Goal: Task Accomplishment & Management: Complete application form

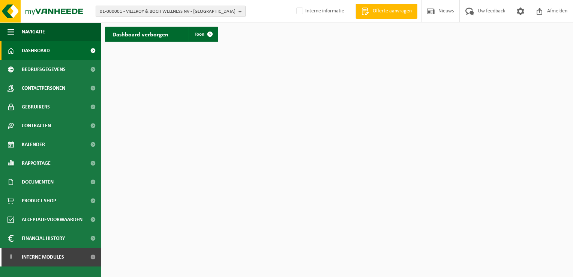
click at [237, 11] on button "01-000001 - VILLEROY & BOCH WELLNESS NV - ROESELARE" at bounding box center [171, 11] width 150 height 11
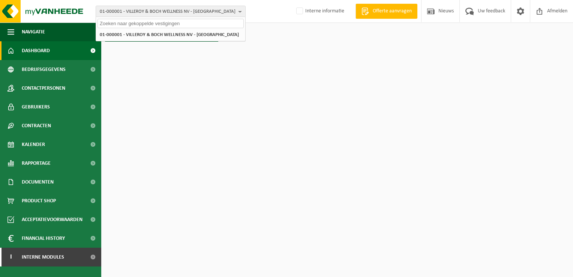
click at [221, 24] on input "text" at bounding box center [170, 23] width 146 height 9
paste input "01-000124"
type input "01-000124"
click at [154, 39] on li "01-000124 - DEBAILLIE VOEDERS NV - ROESELARE" at bounding box center [170, 34] width 146 height 9
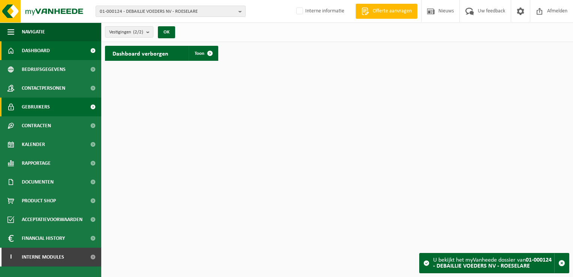
click at [45, 108] on span "Gebruikers" at bounding box center [36, 106] width 28 height 19
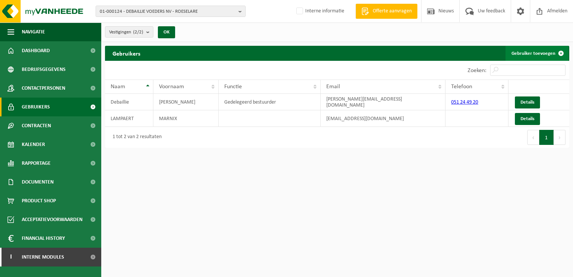
click at [528, 49] on link "Gebruiker toevoegen" at bounding box center [536, 53] width 63 height 15
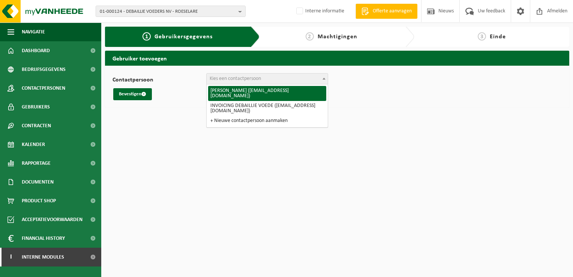
click at [322, 77] on span at bounding box center [323, 78] width 7 height 10
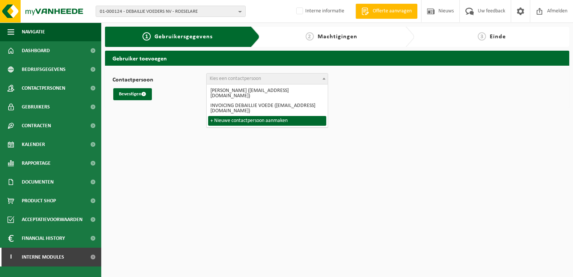
select select "0"
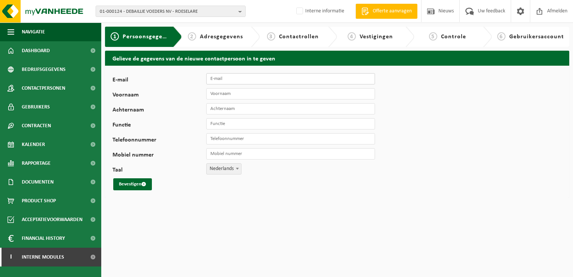
click at [268, 78] on input "E-mail" at bounding box center [290, 78] width 169 height 11
click at [282, 79] on input "E-mail" at bounding box center [290, 78] width 169 height 11
type input "bram.cappelle@debaillie.be"
click at [293, 95] on input "Voornaam" at bounding box center [290, 93] width 169 height 11
type input "Bram"
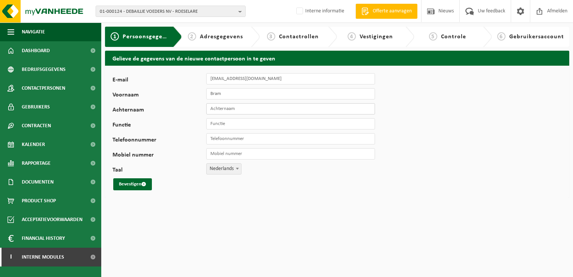
click at [308, 112] on input "Achternaam" at bounding box center [290, 108] width 169 height 11
type input "Cappelle"
click at [315, 125] on input "Functie" at bounding box center [290, 123] width 169 height 11
click at [273, 125] on input "Functie" at bounding box center [290, 123] width 169 height 11
type input "Afvalbeheer"
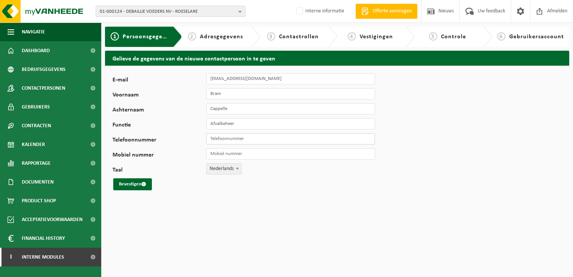
click at [357, 136] on input "Telefoonnummer" at bounding box center [290, 138] width 169 height 11
paste input "051/24.49.20"
click at [259, 139] on input "051/24.49.20" at bounding box center [290, 138] width 169 height 11
type input "051/24.49.20"
click at [256, 152] on input "Mobiel nummer" at bounding box center [290, 153] width 169 height 11
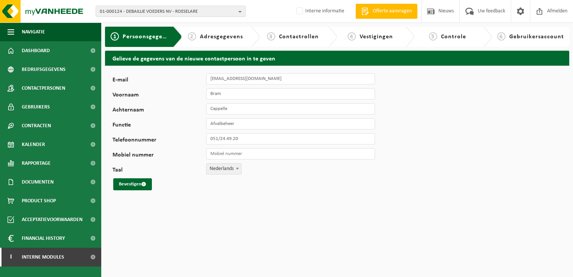
click at [390, 171] on div "E-mail bram.cappelle@debaillie.be Voornaam Bram Achternaam Cappelle Functie Afv…" at bounding box center [337, 132] width 464 height 132
click at [140, 185] on button "Bevestigen" at bounding box center [132, 184] width 39 height 12
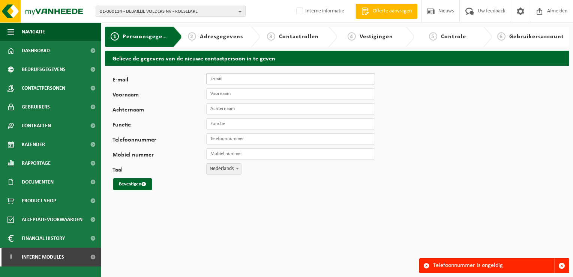
paste input "051/24.49.20"
type input "0"
click at [564, 266] on span "button" at bounding box center [561, 265] width 7 height 7
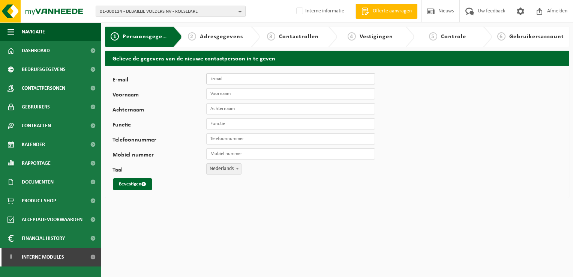
paste input "Bram Cappelle <bram.cappelle@debaillie.be>"
type input "Bram Cappelle <bram.cappelle@debaillie.be>"
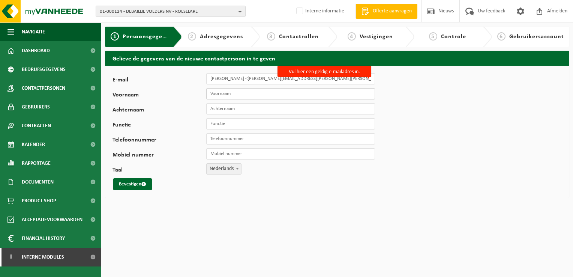
click at [229, 91] on input "Voornaam" at bounding box center [290, 93] width 169 height 11
paste input "Bram Cappelle <bram.cappelle@debaillie.be>"
type input "Bram Cappelle <bram.cappelle@debaillie.be>"
click at [249, 112] on input "Achternaam" at bounding box center [290, 108] width 169 height 11
paste input "Bram Cappelle <bram.cappelle@debaillie.be>"
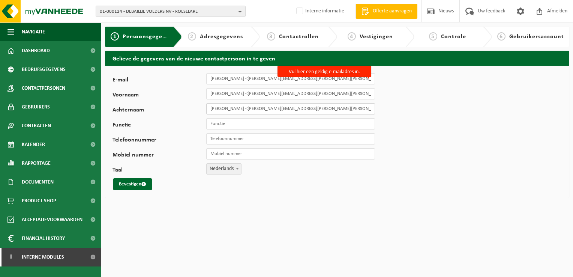
type input "Bram Cappelle <bram.cappelle@debaillie.be>"
click at [328, 81] on input "Bram Cappelle <bram.cappelle@debaillie.be>" at bounding box center [290, 78] width 169 height 11
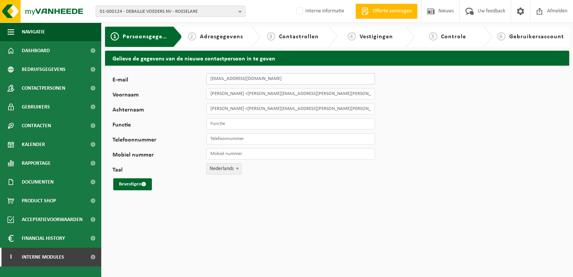
type input "bram.cappelle@debaillie.be"
click at [325, 94] on input "Bram Cappelle <bram.cappelle@debaillie.be>" at bounding box center [290, 93] width 169 height 11
type input "Bram"
click at [325, 107] on input "Bram Cappelle <bram.cappelle@debaillie.be>" at bounding box center [290, 108] width 169 height 11
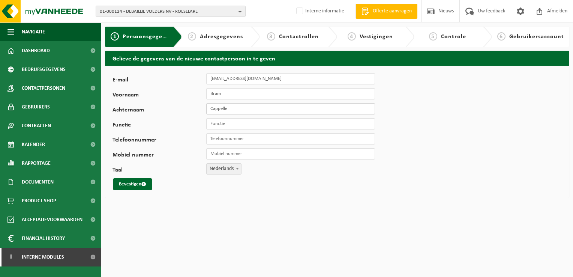
type input "Cappelle"
click at [295, 124] on input "Functie" at bounding box center [290, 123] width 169 height 11
type input "Afvalbeheer"
click at [360, 138] on input "Telefoonnummer" at bounding box center [290, 138] width 169 height 11
type input "+32 51 24 49 20"
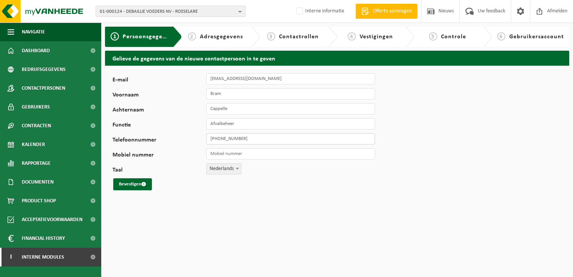
click at [273, 137] on input "+32 51 24 49 20" at bounding box center [290, 138] width 169 height 11
click at [271, 154] on input "Mobiel nummer" at bounding box center [290, 153] width 169 height 11
drag, startPoint x: 406, startPoint y: 182, endPoint x: 402, endPoint y: 184, distance: 4.9
click at [406, 182] on div "E-mail bram.cappelle@debaillie.be Voornaam Bram Achternaam Cappelle Functie Afv…" at bounding box center [337, 132] width 464 height 132
click at [127, 185] on button "Bevestigen" at bounding box center [132, 184] width 39 height 12
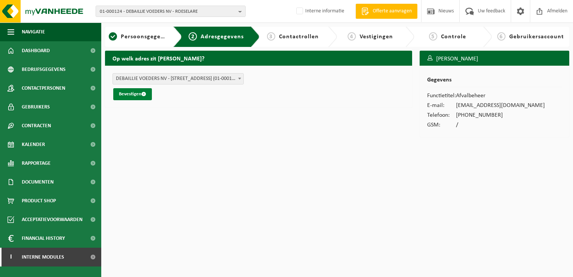
click at [142, 96] on span "submit" at bounding box center [143, 93] width 5 height 5
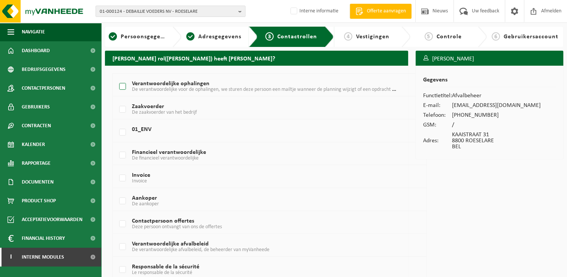
click at [120, 88] on label "Verantwoordelijke ophalingen De verantwoordelijke voor de ophalingen, we sturen…" at bounding box center [257, 86] width 278 height 11
click at [117, 77] on input "Verantwoordelijke ophalingen De verantwoordelijke voor de ophalingen, we sturen…" at bounding box center [116, 77] width 0 height 0
checkbox input "true"
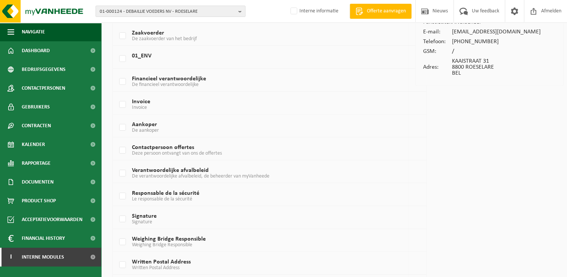
scroll to position [75, 0]
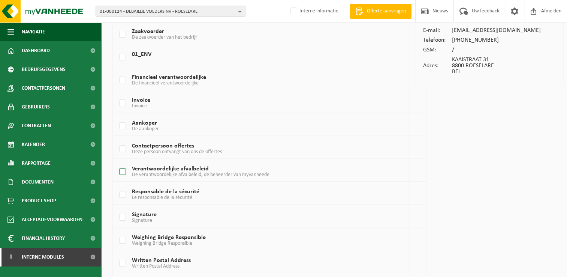
click at [119, 169] on label "Verantwoordelijke afvalbeleid De verantwoordelijke afvalbeleid, de beheerder va…" at bounding box center [257, 171] width 278 height 11
click at [117, 162] on input "Verantwoordelijke afvalbeleid De verantwoordelijke afvalbeleid, de beheerder va…" at bounding box center [116, 162] width 0 height 0
checkbox input "true"
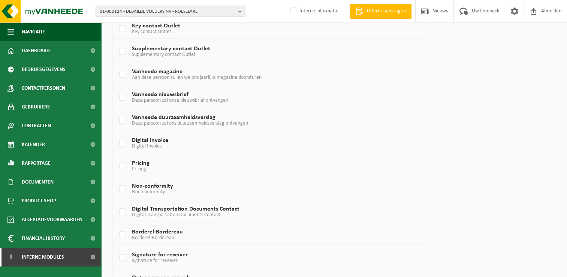
scroll to position [465, 0]
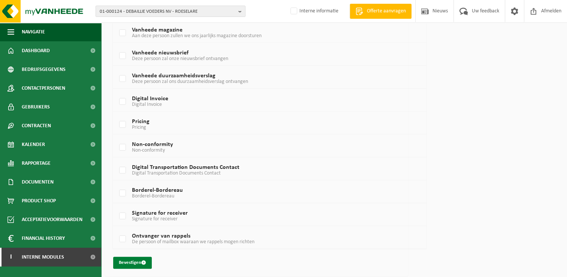
click at [136, 260] on button "Bevestigen" at bounding box center [132, 262] width 39 height 12
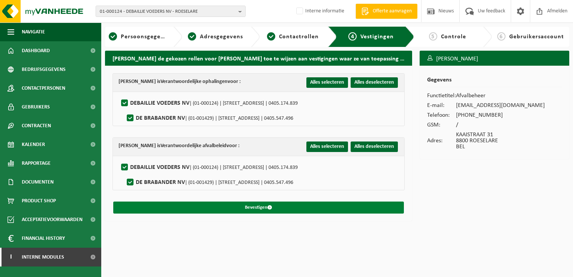
click at [262, 207] on button "Bevestigen" at bounding box center [258, 207] width 290 height 12
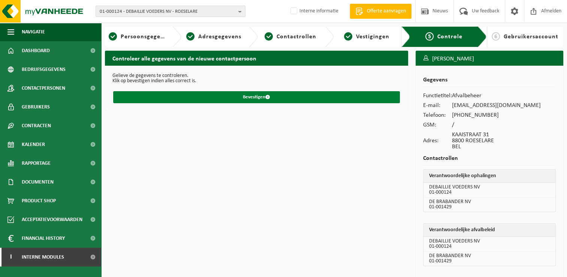
click at [303, 100] on button "Bevestigen" at bounding box center [256, 97] width 287 height 12
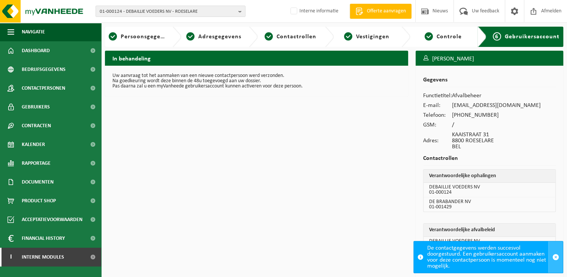
click at [555, 257] on span "button" at bounding box center [555, 256] width 7 height 7
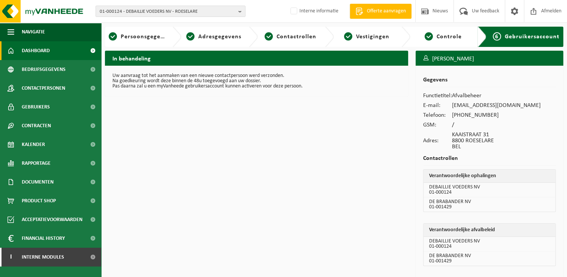
click at [52, 51] on link "Dashboard" at bounding box center [50, 50] width 101 height 19
